Goal: Connect with others: Participate in discussion

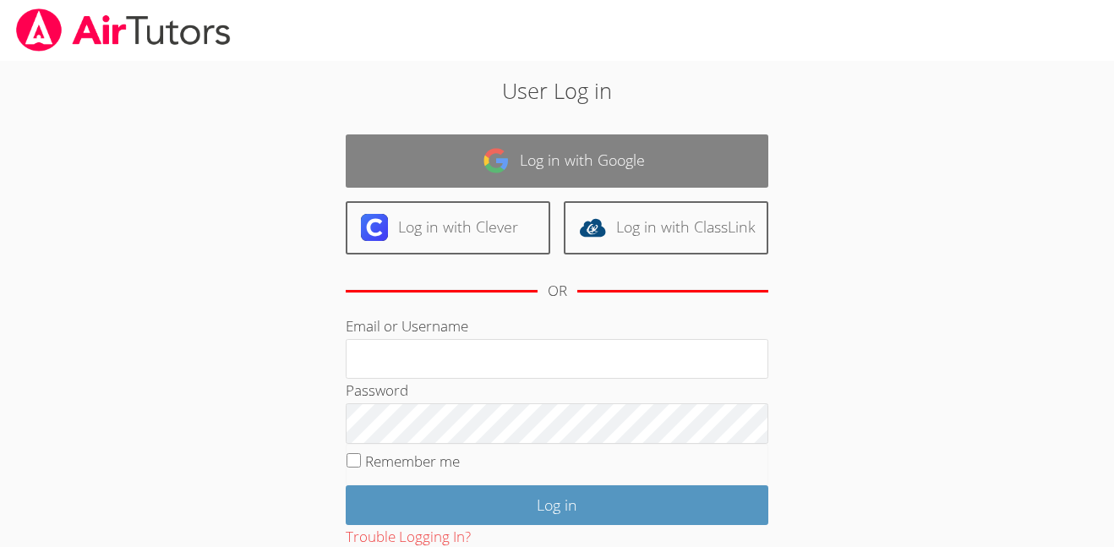
click at [718, 136] on link "Log in with Google" at bounding box center [557, 160] width 423 height 53
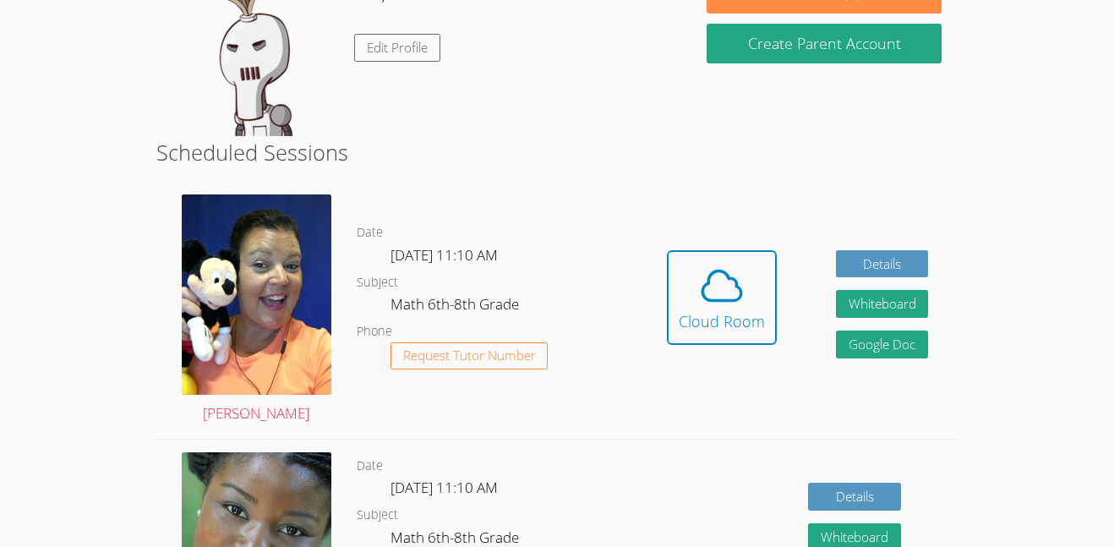
scroll to position [309, 0]
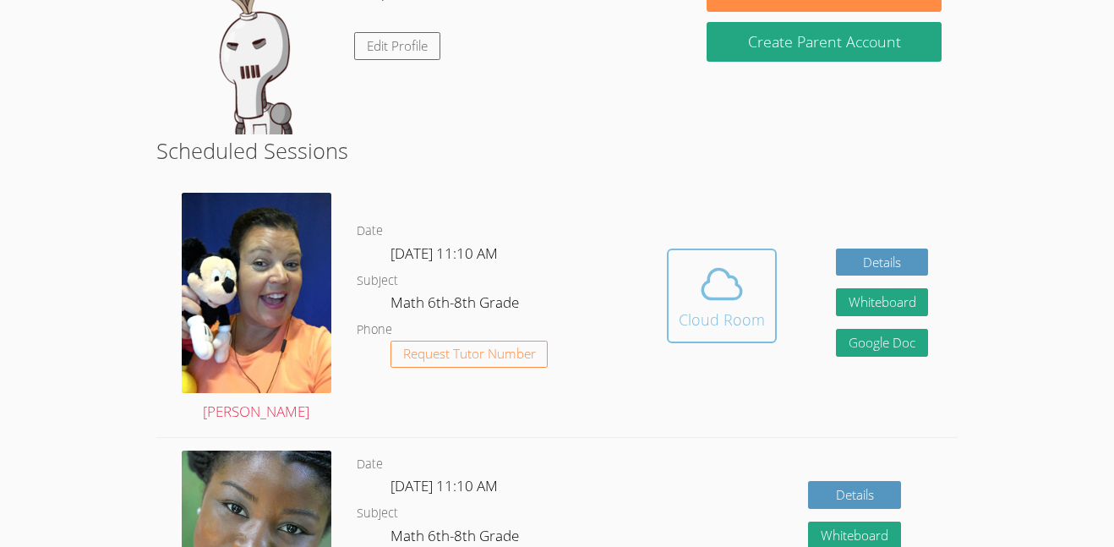
click at [746, 322] on div "Cloud Room" at bounding box center [722, 320] width 86 height 24
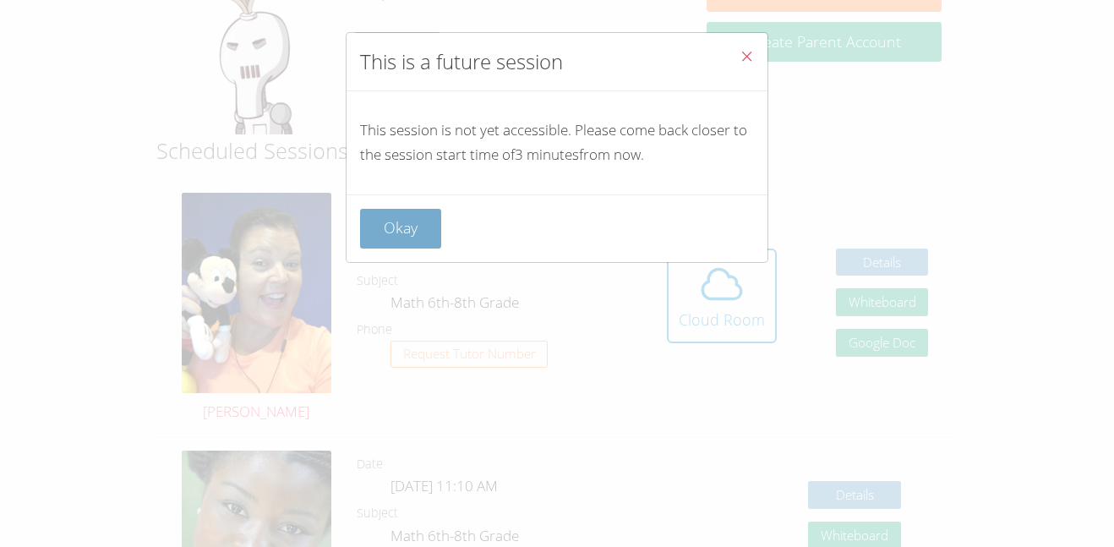
click at [394, 228] on button "Okay" at bounding box center [400, 229] width 81 height 40
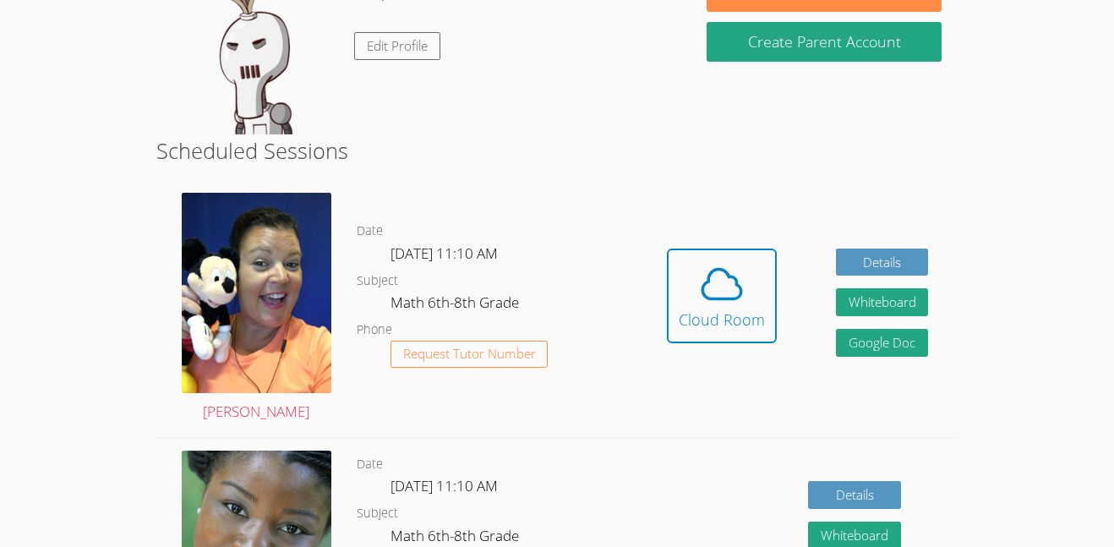
click at [667, 248] on button "Cloud Room" at bounding box center [722, 295] width 110 height 95
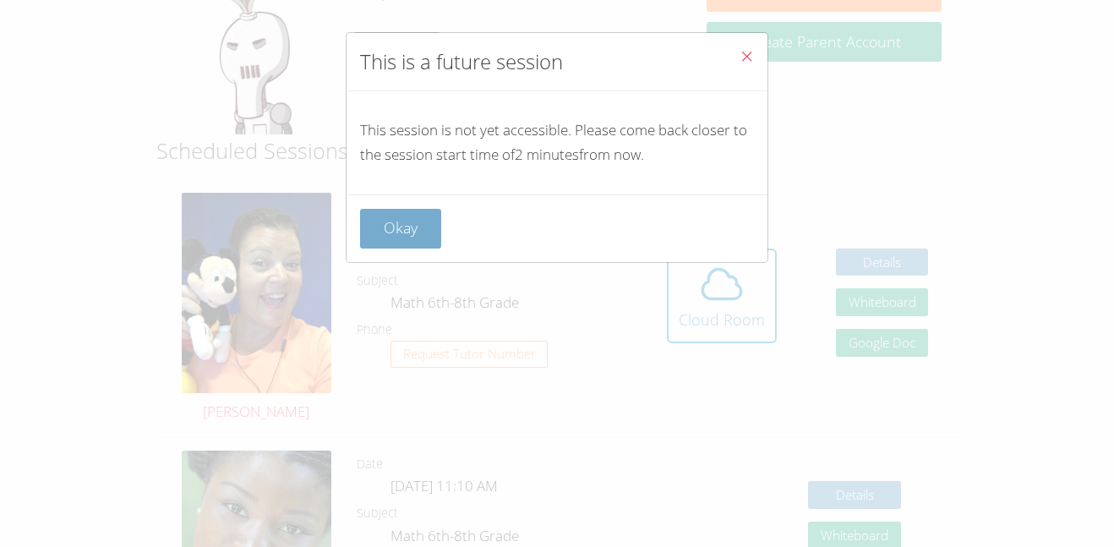
click at [411, 213] on button "Okay" at bounding box center [400, 229] width 81 height 40
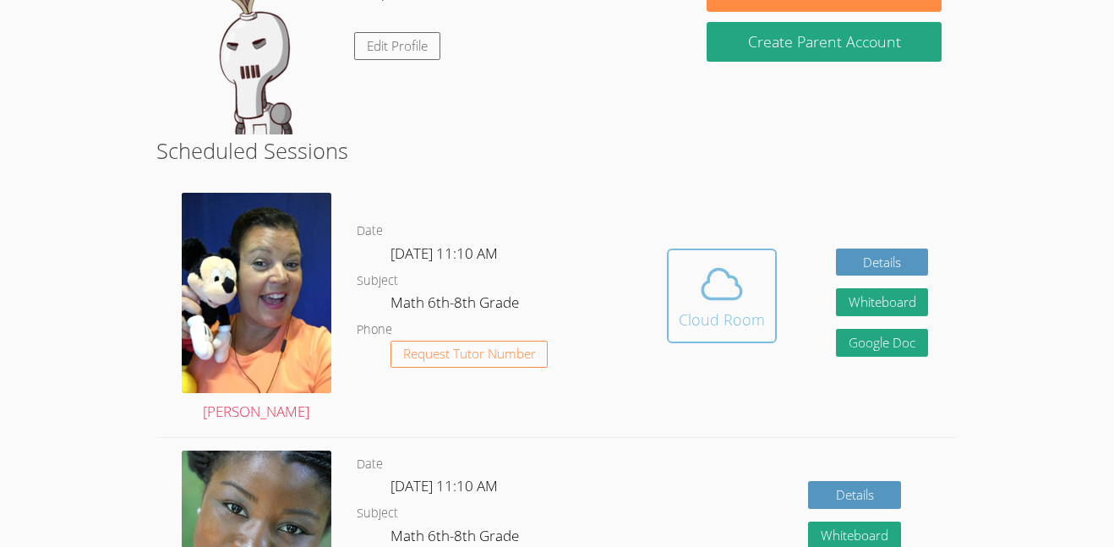
click at [696, 325] on div "Cloud Room" at bounding box center [722, 320] width 86 height 24
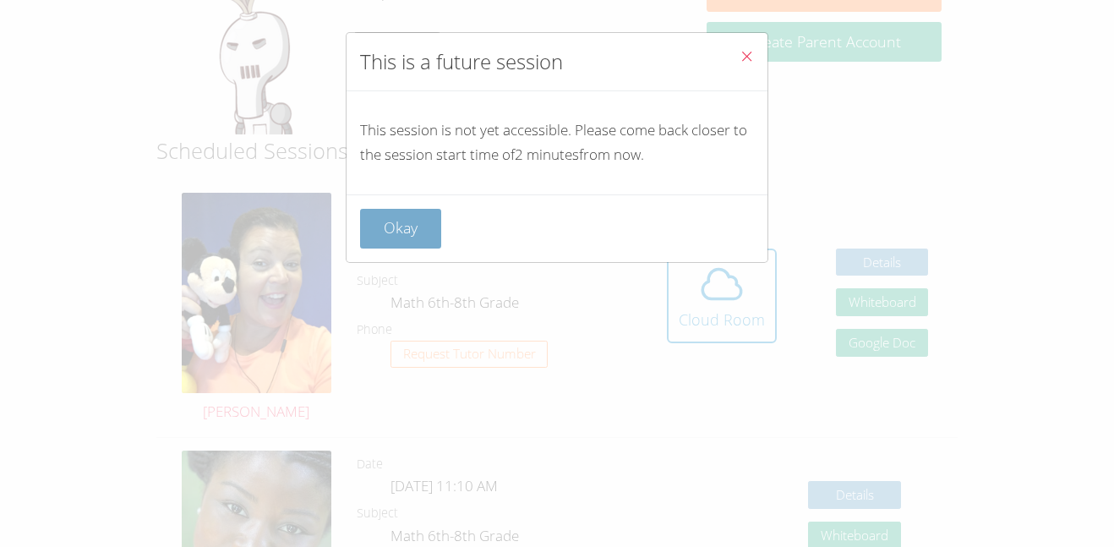
click at [383, 231] on button "Okay" at bounding box center [400, 229] width 81 height 40
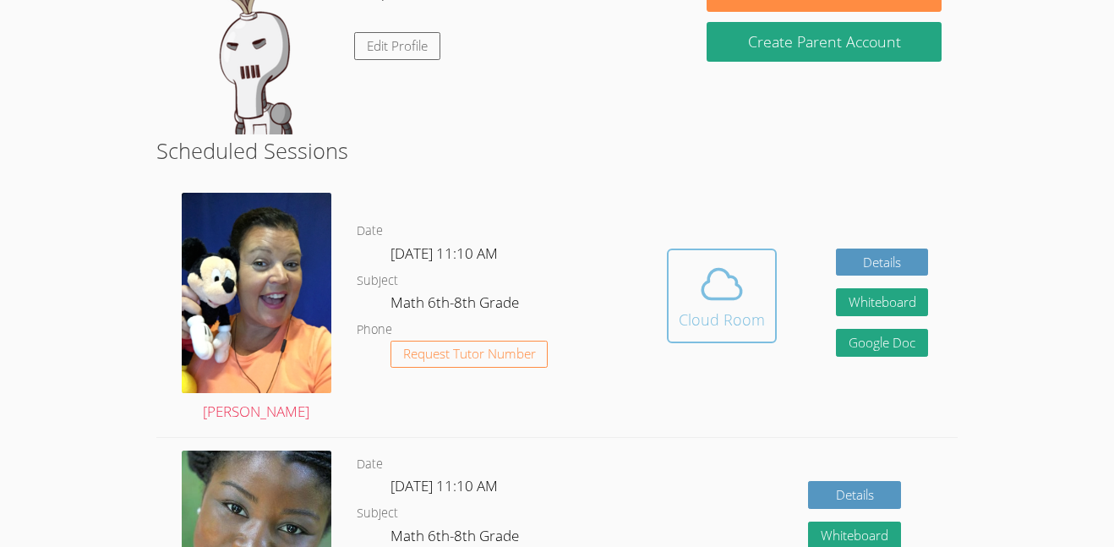
click at [682, 305] on span at bounding box center [722, 283] width 86 height 47
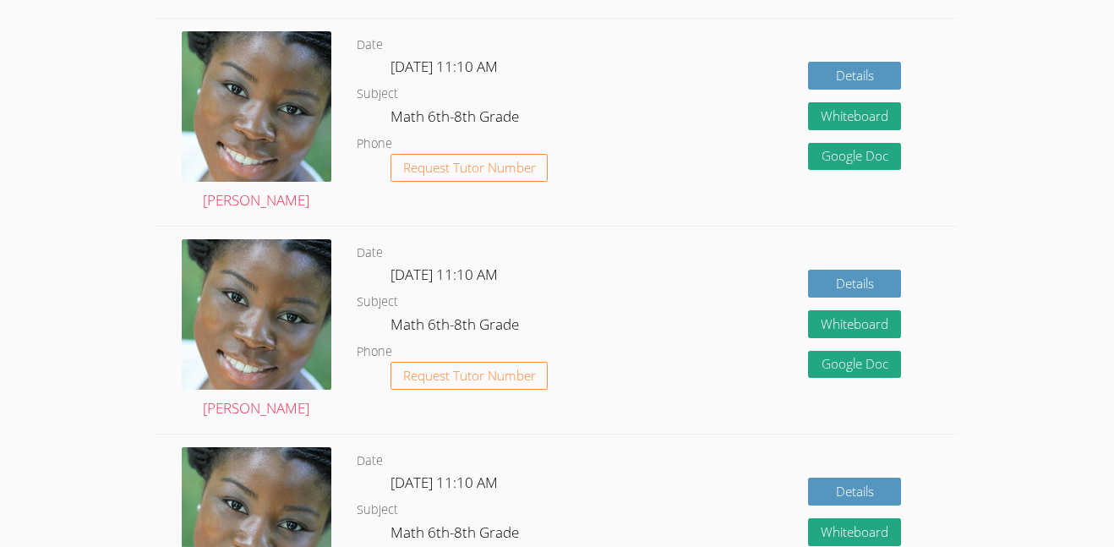
scroll to position [731, 0]
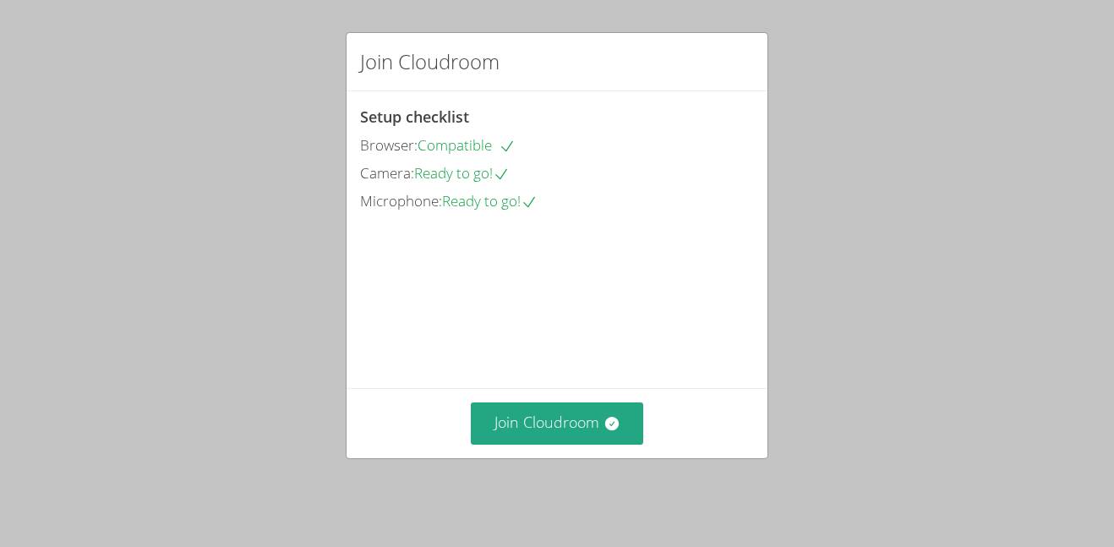
click at [523, 409] on div "Join Cloudroom" at bounding box center [557, 422] width 421 height 69
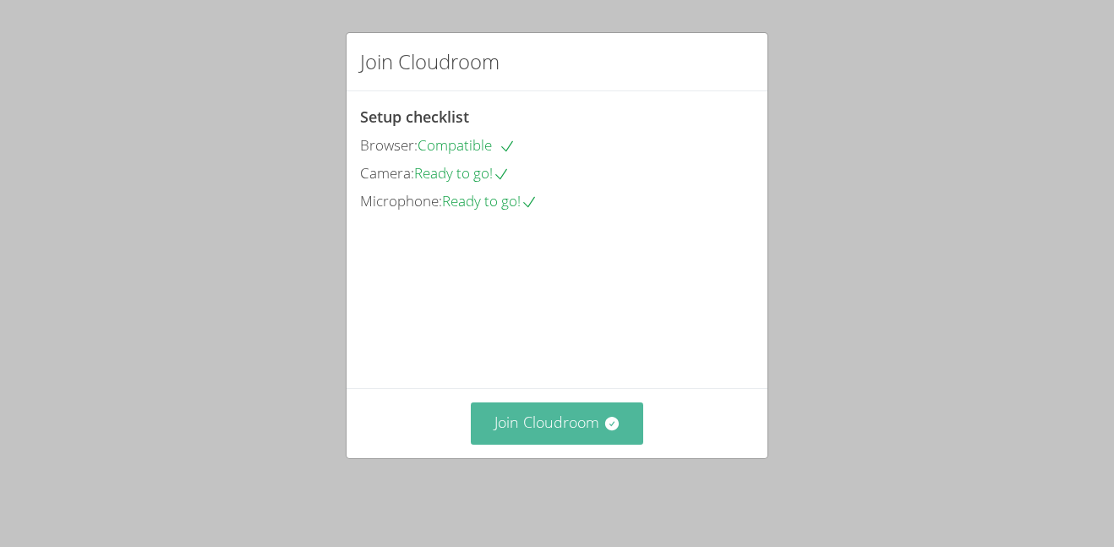
click at [532, 435] on button "Join Cloudroom" at bounding box center [557, 422] width 173 height 41
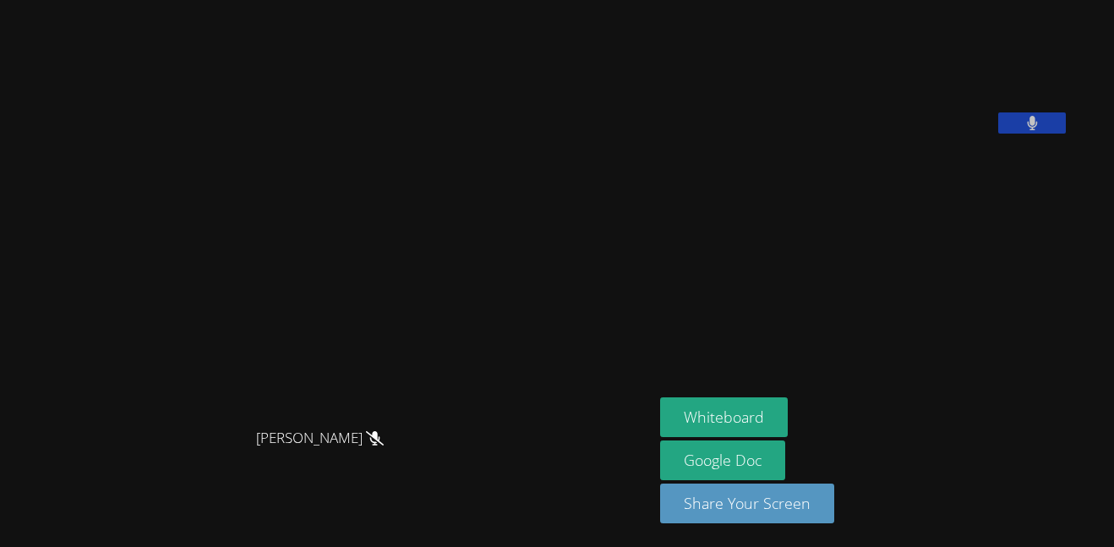
click at [914, 134] on video at bounding box center [787, 70] width 254 height 127
click at [1002, 134] on button at bounding box center [1032, 122] width 68 height 21
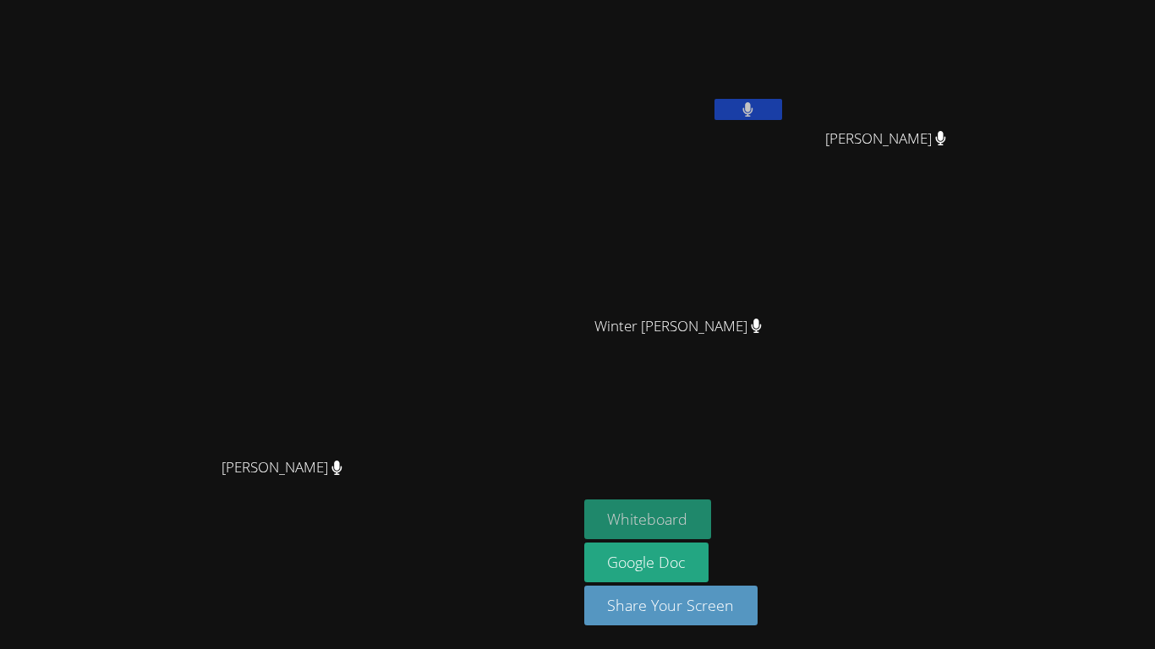
click at [712, 509] on button "Whiteboard" at bounding box center [648, 520] width 128 height 40
click at [782, 104] on button at bounding box center [748, 109] width 68 height 21
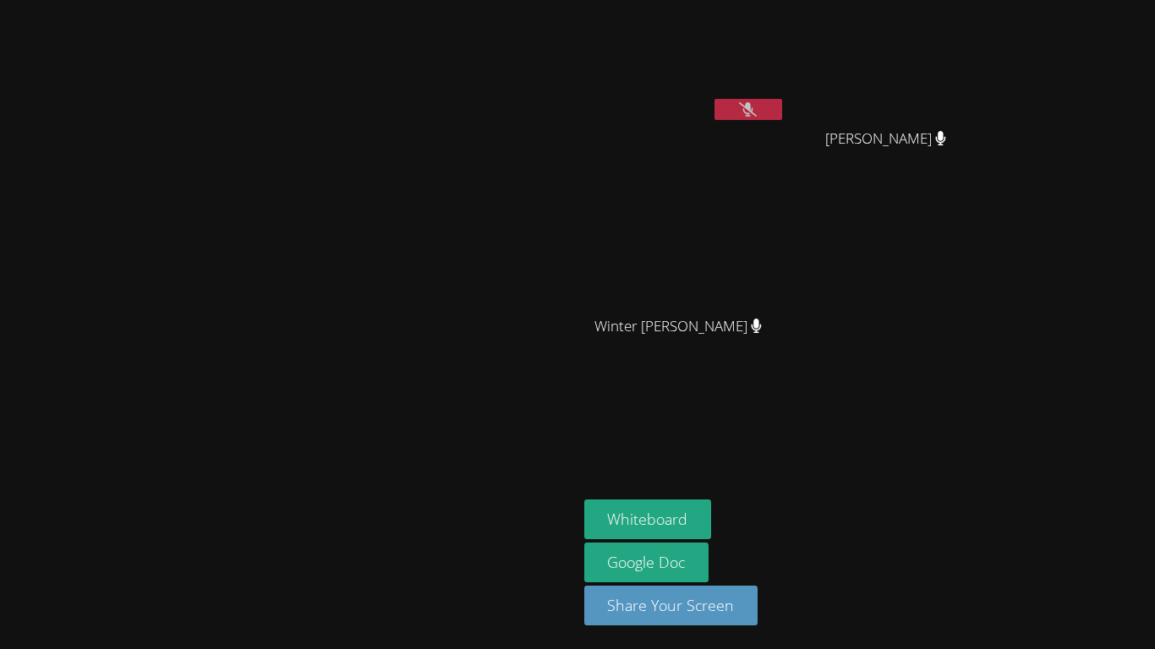
click at [782, 119] on button at bounding box center [748, 109] width 68 height 21
click at [756, 114] on icon at bounding box center [748, 109] width 18 height 14
click at [782, 110] on button at bounding box center [748, 109] width 68 height 21
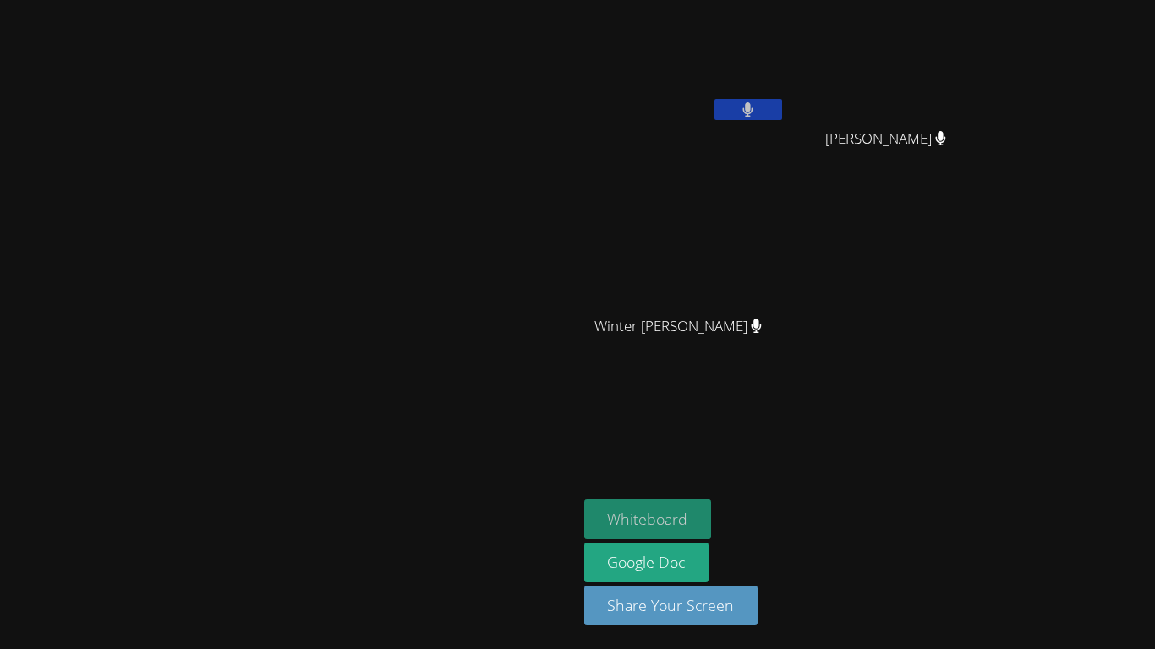
click at [712, 521] on button "Whiteboard" at bounding box center [648, 520] width 128 height 40
click at [712, 523] on button "Whiteboard" at bounding box center [648, 520] width 128 height 40
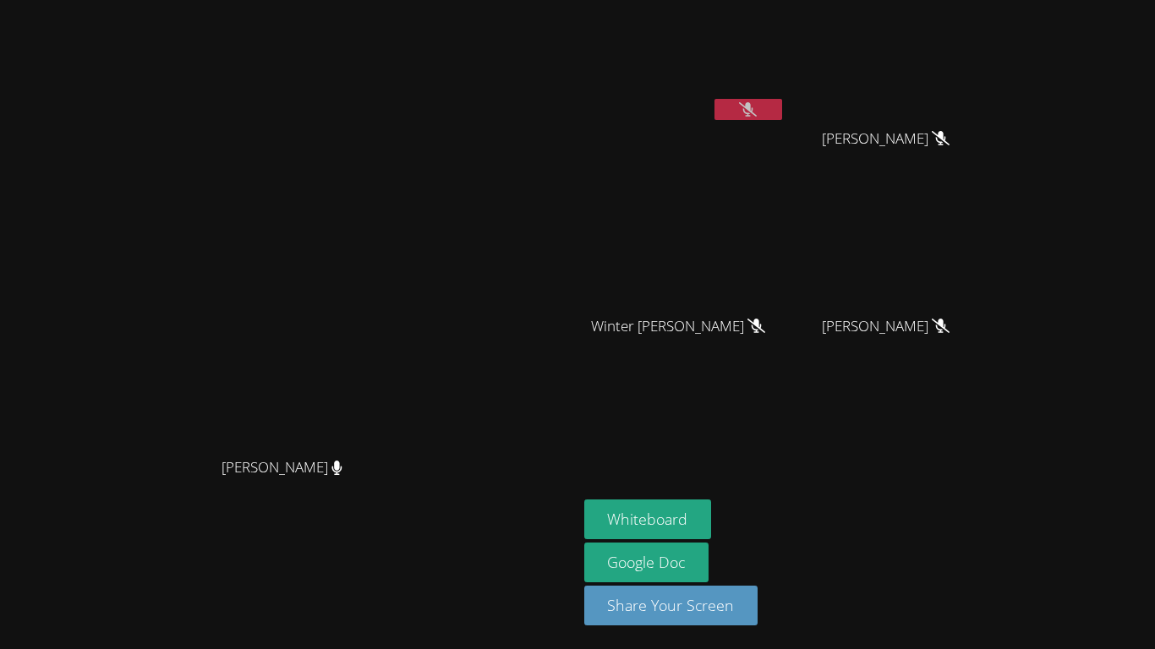
click at [782, 117] on button at bounding box center [748, 109] width 68 height 21
click at [782, 116] on button at bounding box center [748, 109] width 68 height 21
